Goal: Transaction & Acquisition: Purchase product/service

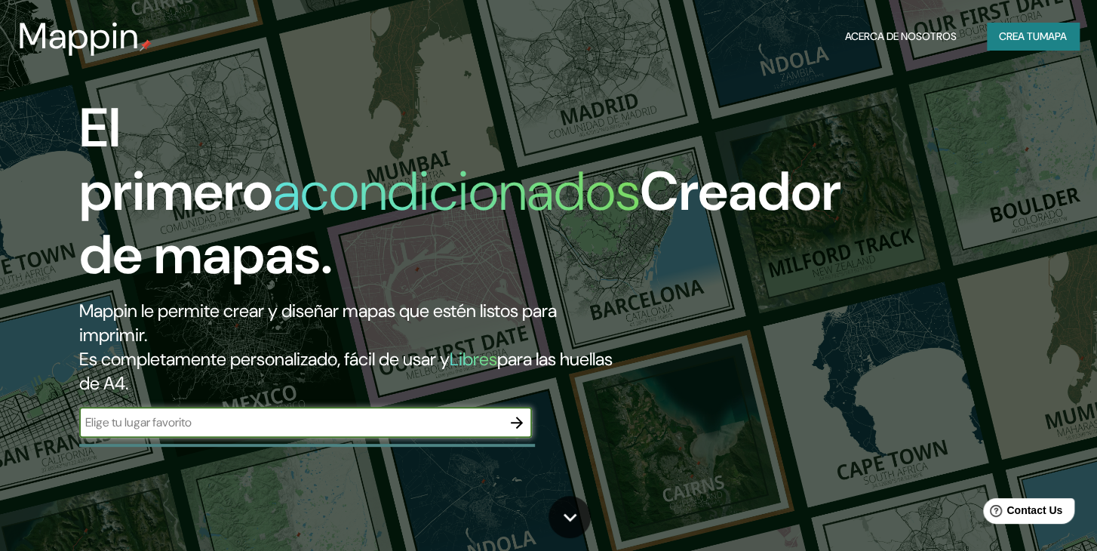
click at [325, 426] on input "text" at bounding box center [290, 422] width 423 height 17
type input "Tlacolula [PERSON_NAME], [GEOGRAPHIC_DATA]"
click at [518, 426] on icon "button" at bounding box center [517, 423] width 12 height 12
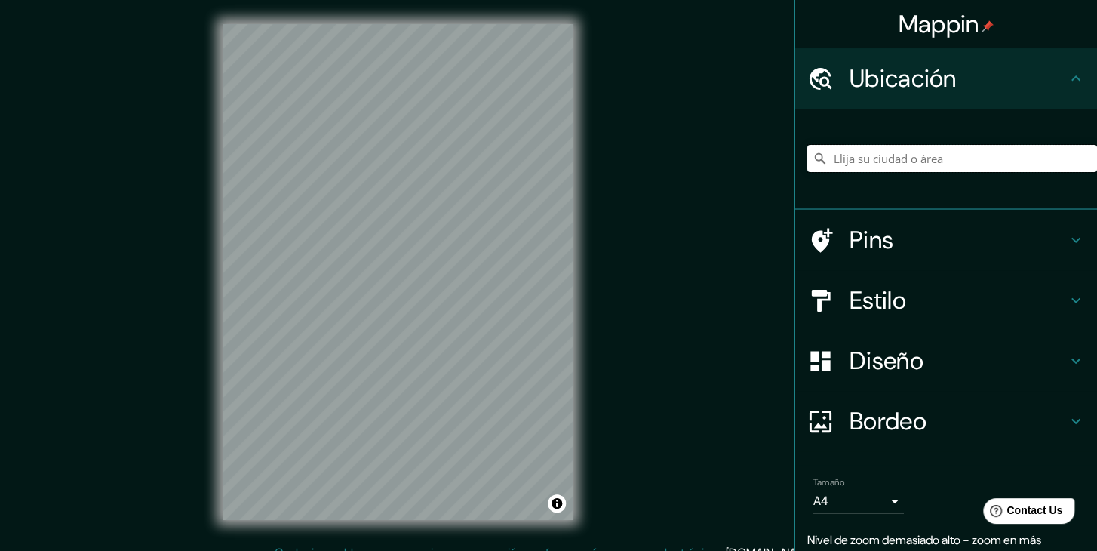
click at [946, 161] on input "Elija su ciudad o área" at bounding box center [952, 158] width 290 height 27
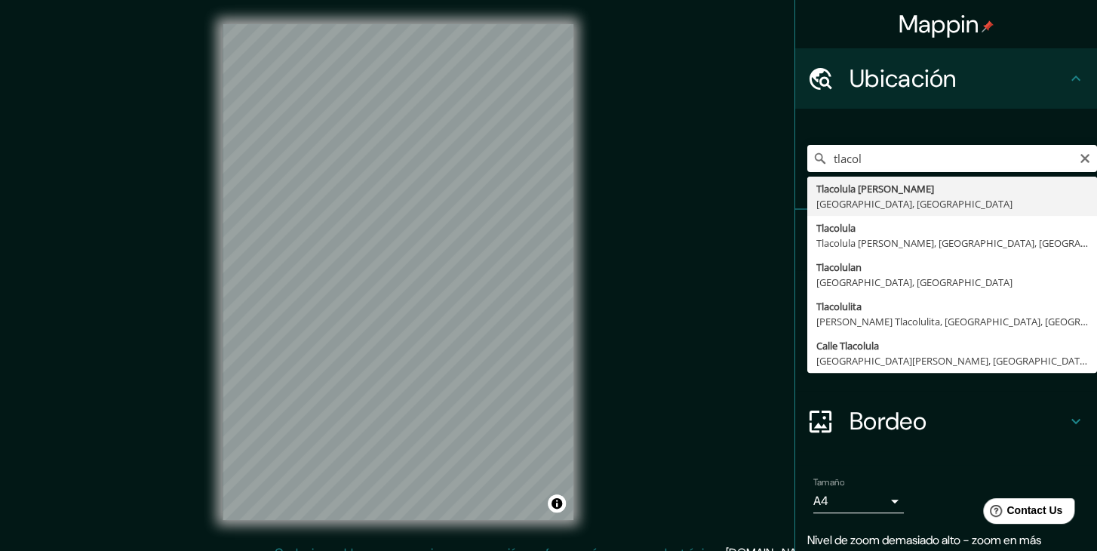
type input "Tlacolula [PERSON_NAME], [GEOGRAPHIC_DATA], [GEOGRAPHIC_DATA]"
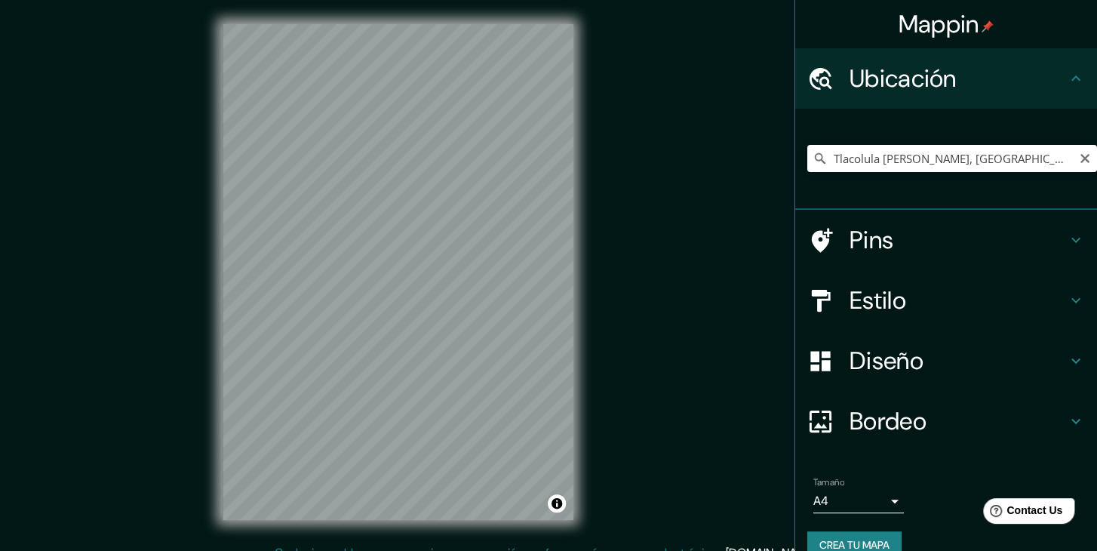
click at [822, 158] on icon at bounding box center [820, 158] width 11 height 11
click at [1038, 161] on input "Tlacolula [PERSON_NAME], [GEOGRAPHIC_DATA], [GEOGRAPHIC_DATA]" at bounding box center [952, 158] width 290 height 27
click at [1061, 146] on input "Tlacolula [PERSON_NAME], [GEOGRAPHIC_DATA], [GEOGRAPHIC_DATA]" at bounding box center [952, 158] width 290 height 27
click at [928, 155] on input "Tlacolula [PERSON_NAME], [GEOGRAPHIC_DATA], [GEOGRAPHIC_DATA]" at bounding box center [952, 158] width 290 height 27
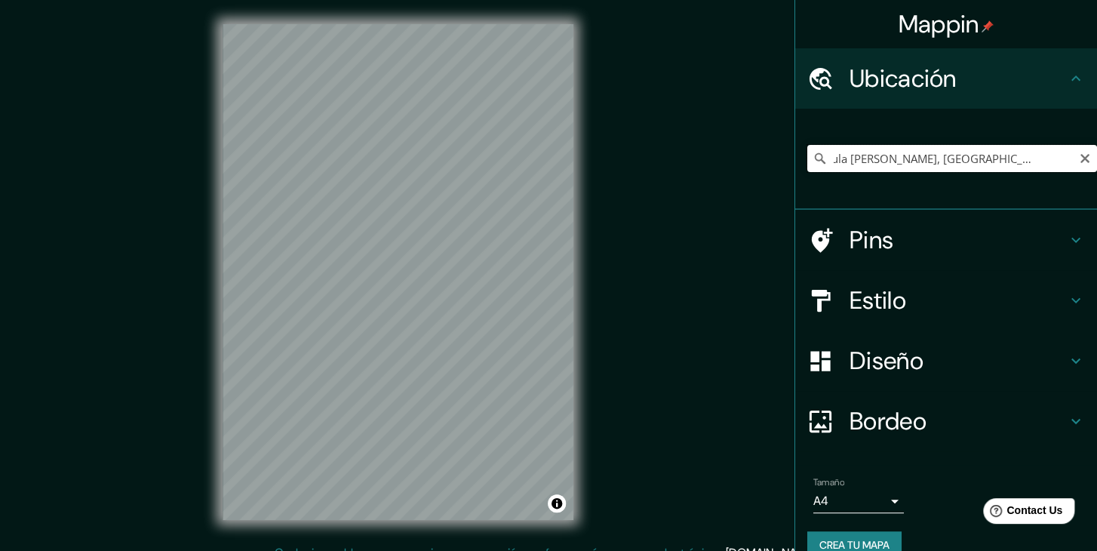
click at [928, 155] on input "Tlacolula [PERSON_NAME], [GEOGRAPHIC_DATA], [GEOGRAPHIC_DATA]" at bounding box center [952, 158] width 290 height 27
click at [1086, 161] on icon "Despejado" at bounding box center [1085, 158] width 9 height 9
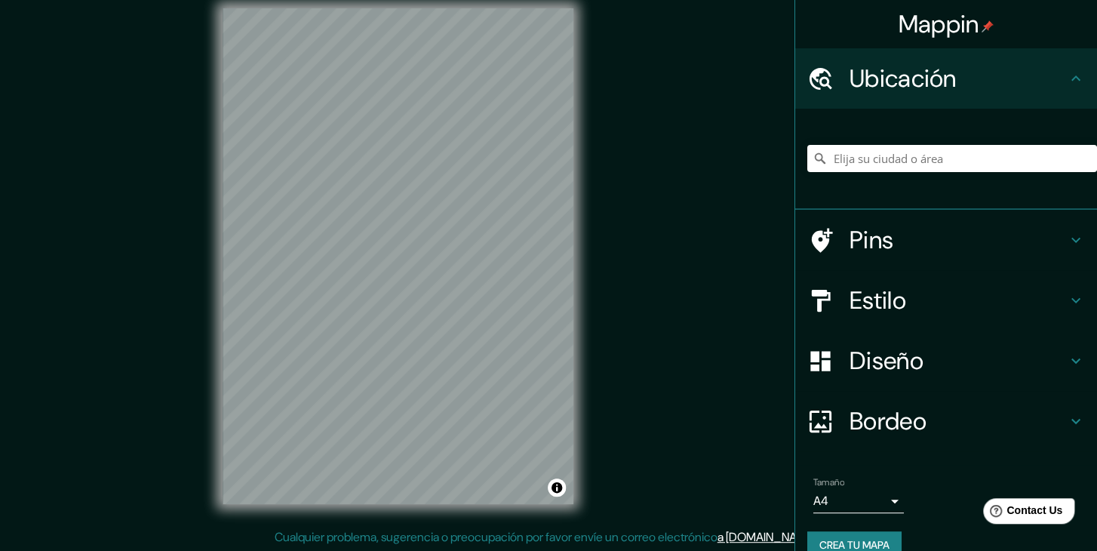
scroll to position [17, 0]
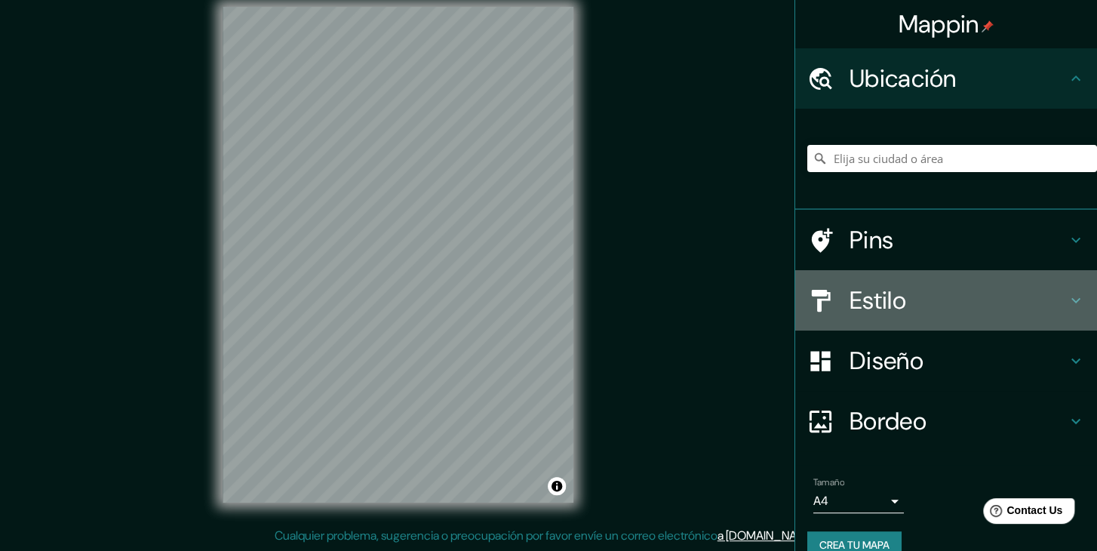
click at [951, 303] on h4 "Estilo" at bounding box center [958, 300] width 217 height 30
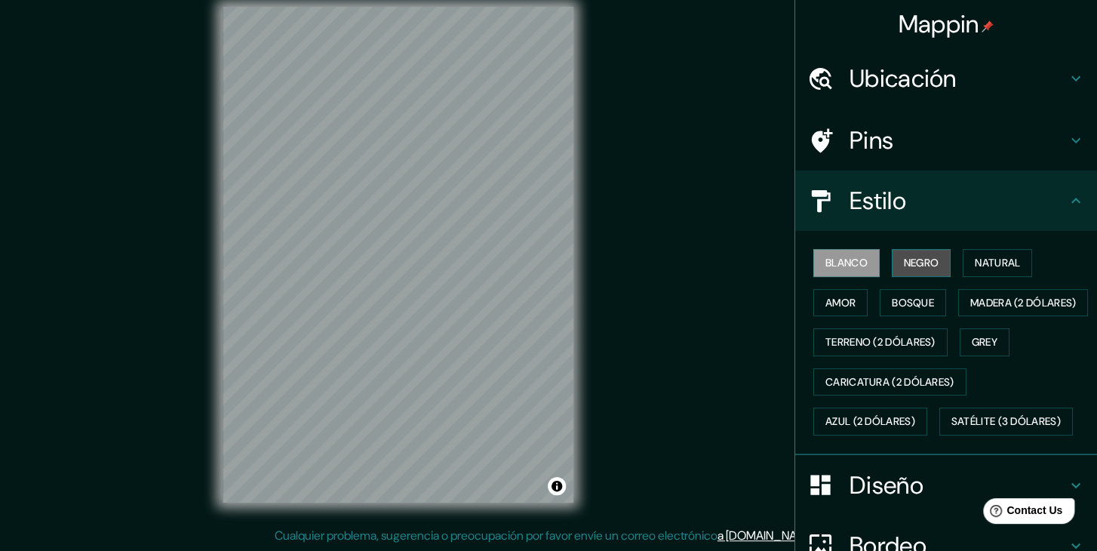
click at [921, 253] on button "Negro" at bounding box center [922, 263] width 60 height 28
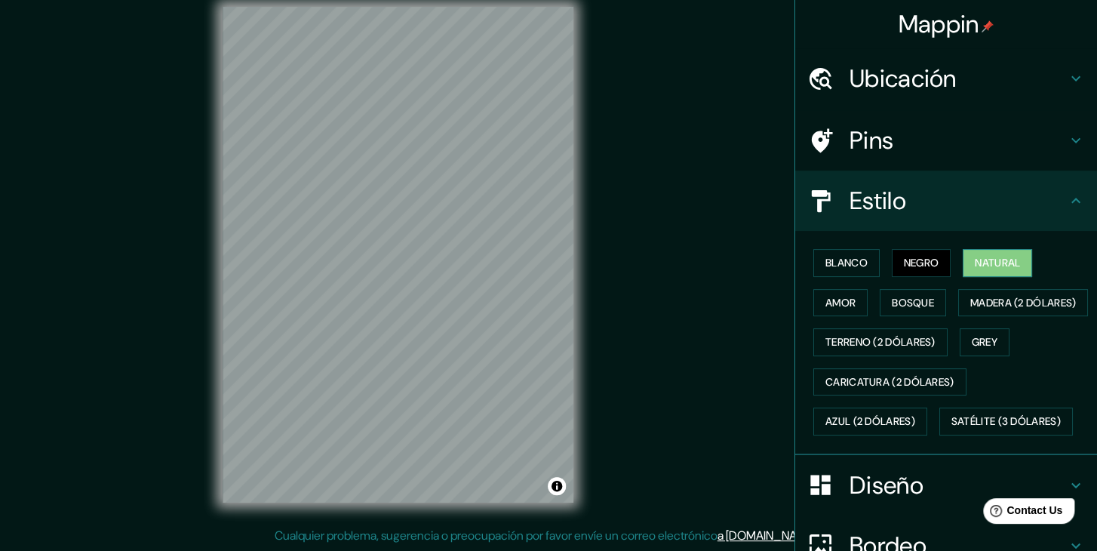
click at [983, 257] on button "Natural" at bounding box center [997, 263] width 69 height 28
click at [854, 291] on button "Amor" at bounding box center [840, 303] width 54 height 28
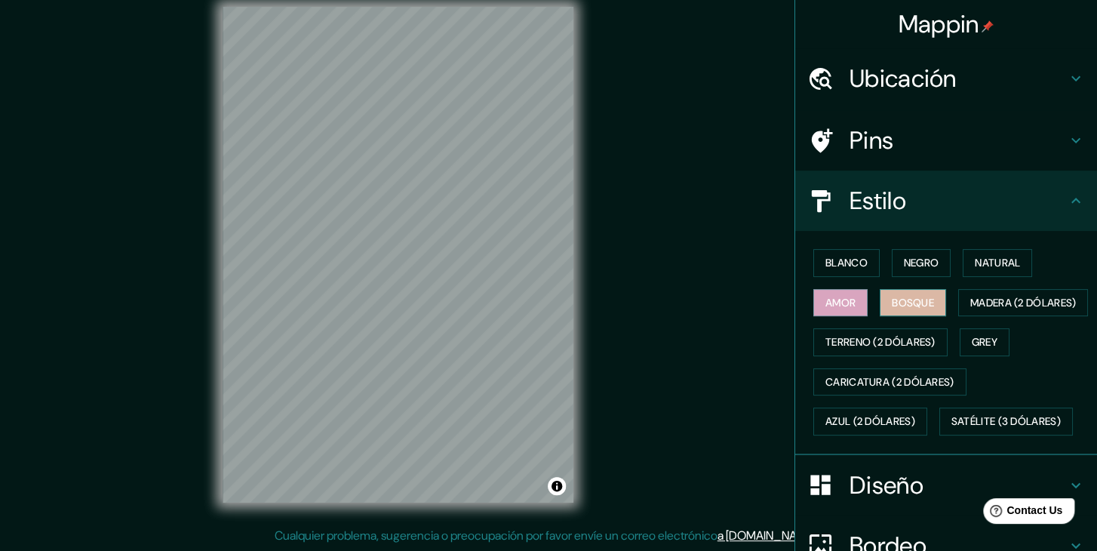
click at [893, 296] on button "Bosque" at bounding box center [913, 303] width 66 height 28
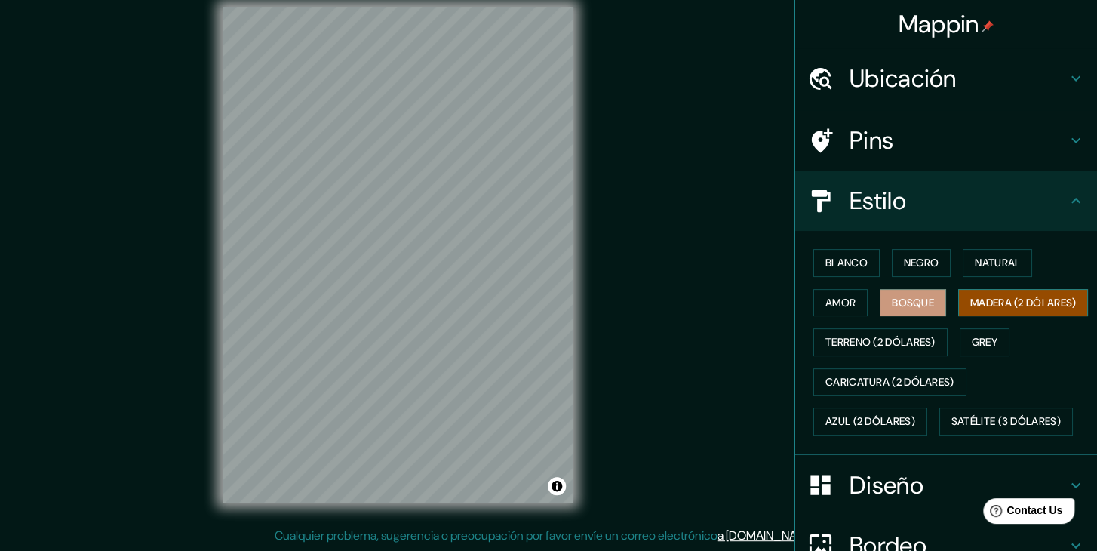
click at [958, 317] on button "Madera (2 dólares)" at bounding box center [1023, 303] width 130 height 28
click at [869, 356] on button "Terreno (2 dólares)" at bounding box center [880, 342] width 134 height 28
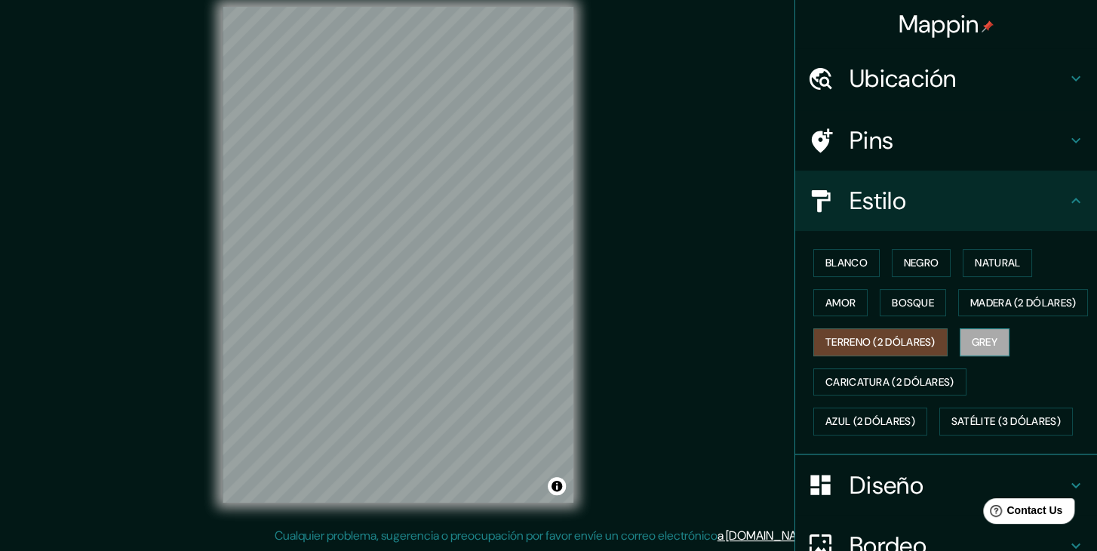
click at [978, 356] on button "Grey" at bounding box center [985, 342] width 50 height 28
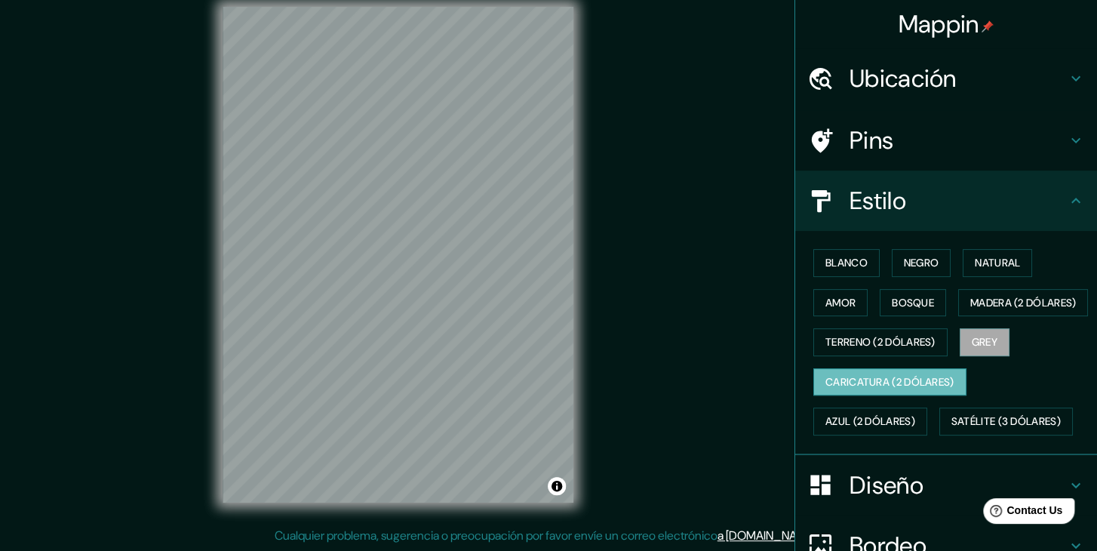
click at [894, 396] on button "Caricatura (2 dólares)" at bounding box center [889, 382] width 153 height 28
click at [887, 435] on button "Azul (2 dólares)" at bounding box center [870, 421] width 114 height 28
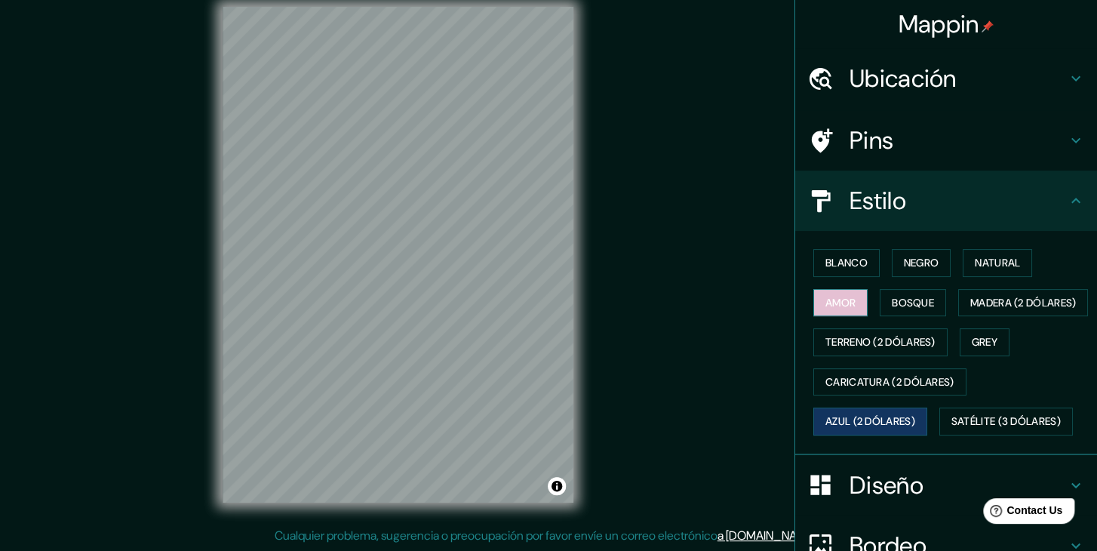
click at [851, 303] on button "Amor" at bounding box center [840, 303] width 54 height 28
click at [919, 304] on button "Bosque" at bounding box center [913, 303] width 66 height 28
